Goal: Task Accomplishment & Management: Manage account settings

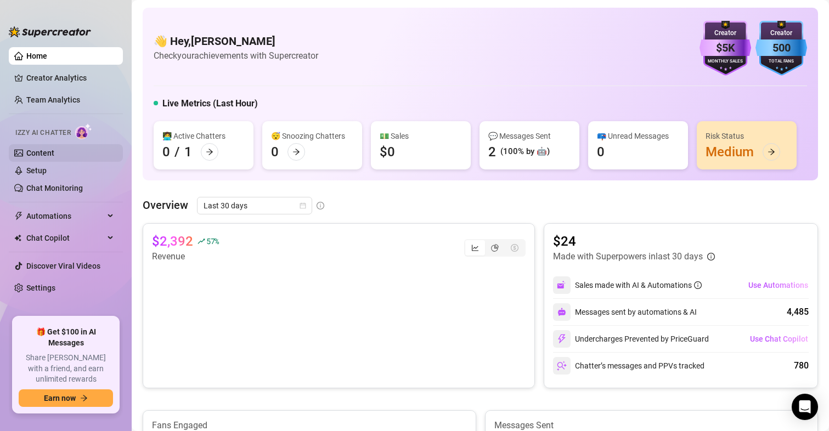
click at [27, 154] on link "Content" at bounding box center [40, 153] width 28 height 9
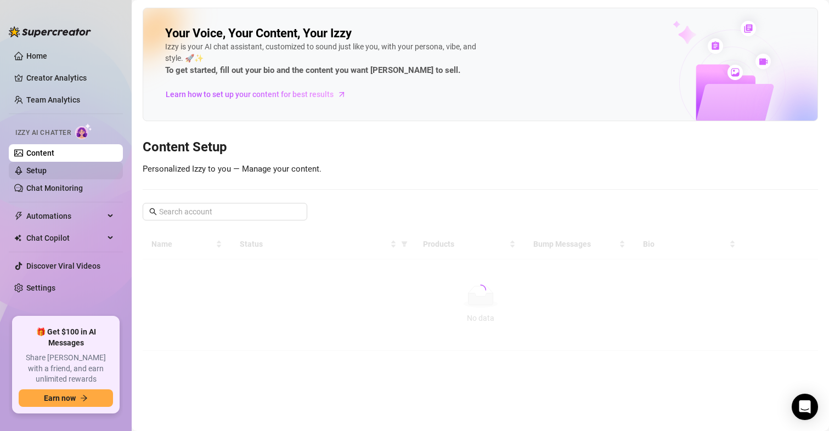
click at [33, 168] on link "Setup" at bounding box center [36, 170] width 20 height 9
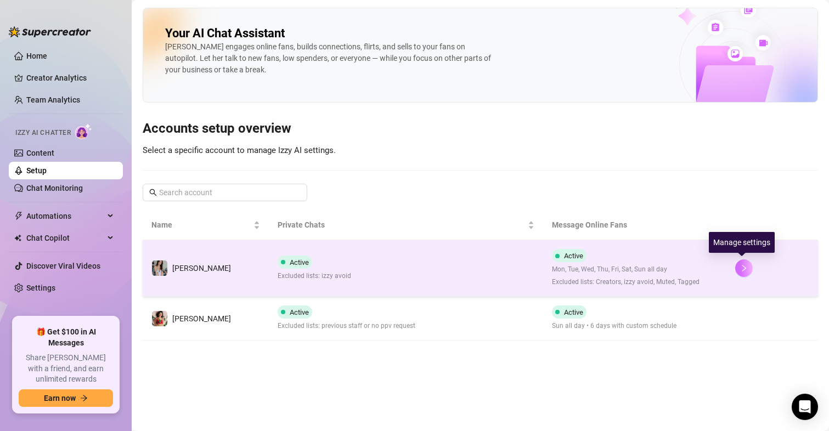
click at [735, 264] on button "button" at bounding box center [744, 268] width 18 height 18
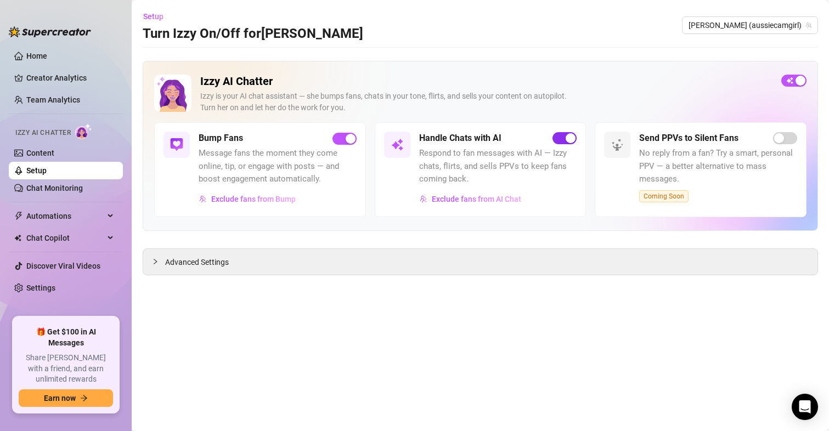
click at [563, 136] on span "button" at bounding box center [564, 138] width 24 height 12
click at [781, 21] on span "[PERSON_NAME] (aussiecamgirl)" at bounding box center [749, 25] width 123 height 16
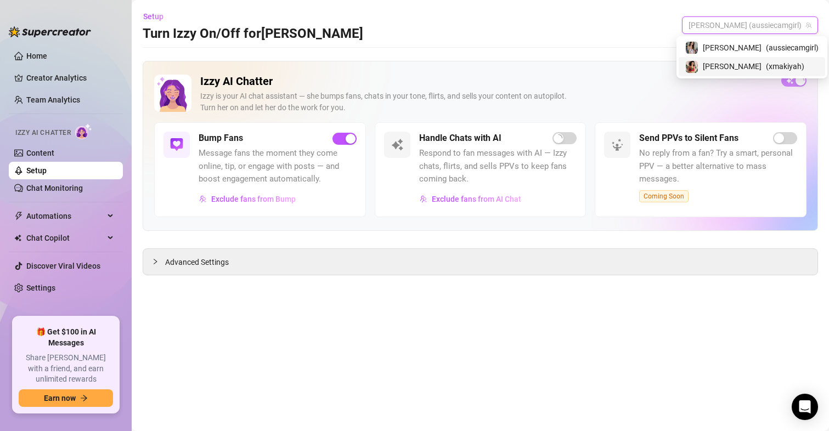
click at [761, 64] on div "[PERSON_NAME] ( xmakiyah )" at bounding box center [751, 66] width 133 height 13
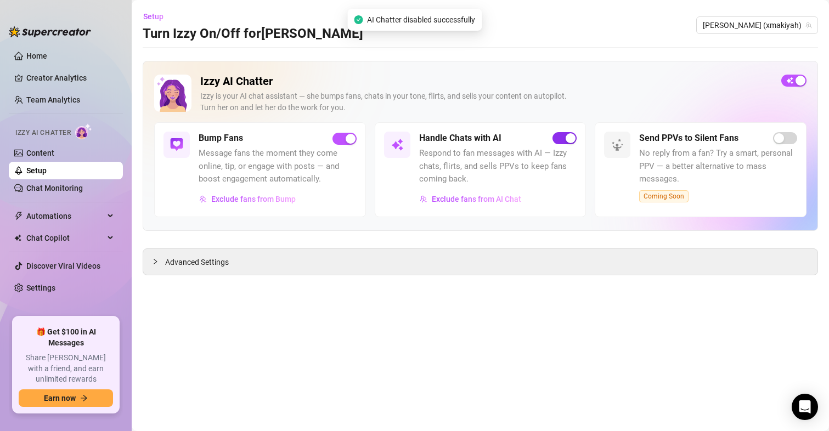
click at [567, 139] on div "button" at bounding box center [571, 138] width 10 height 10
